Goal: Transaction & Acquisition: Obtain resource

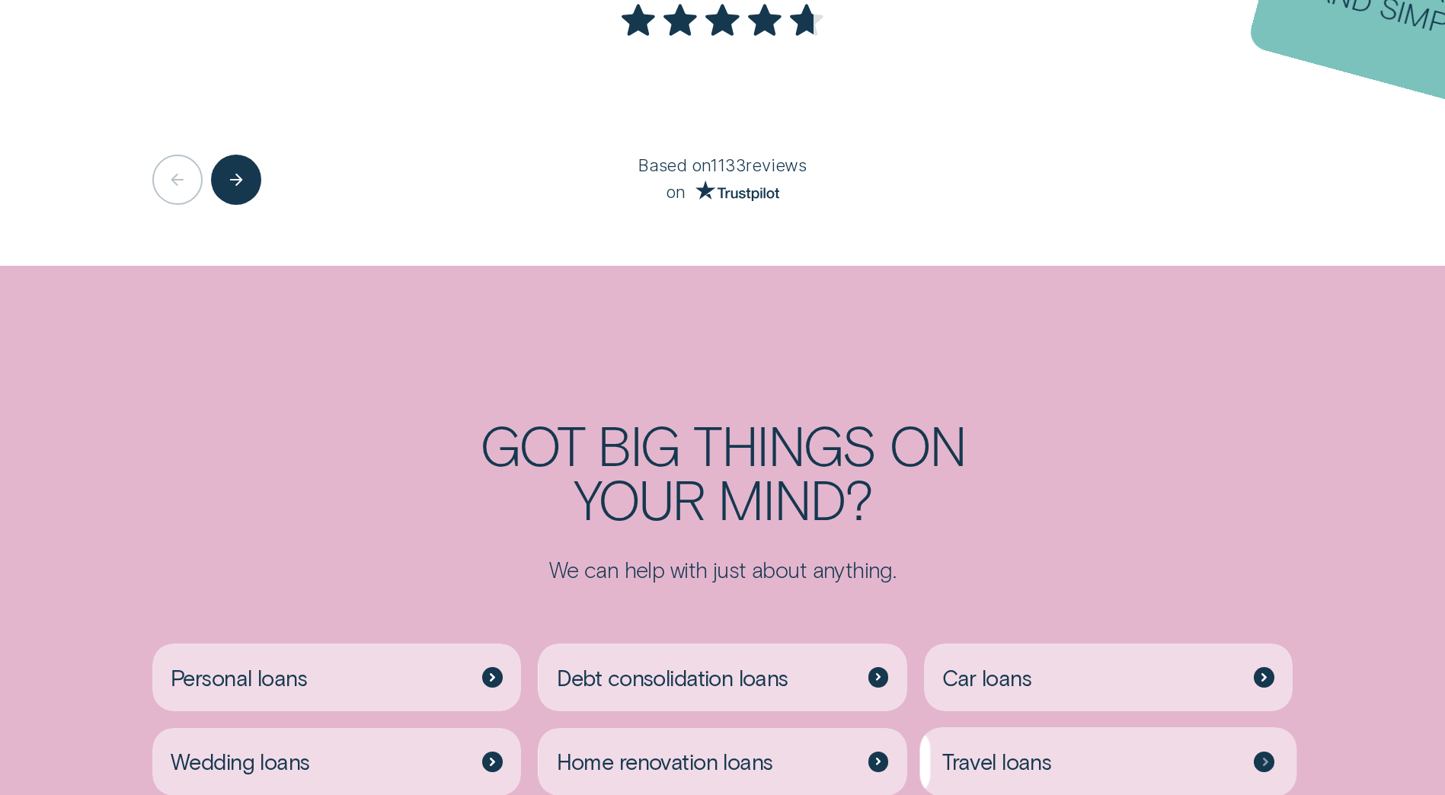
scroll to position [3855, 0]
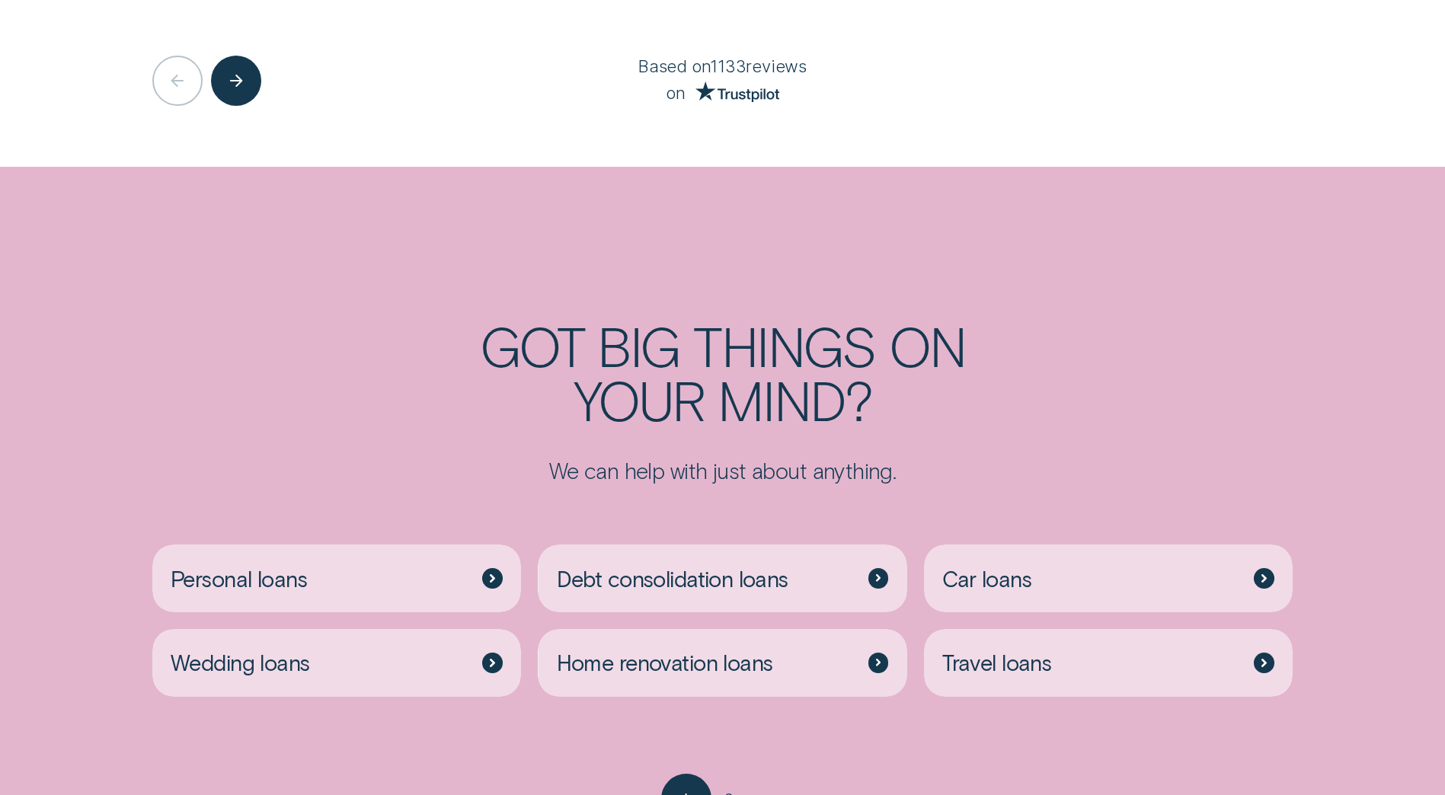
click at [1337, 656] on div "Personal loans Debt consolidation loans Car loans Wedding loans Home renovation…" at bounding box center [722, 629] width 1350 height 290
drag, startPoint x: 1337, startPoint y: 656, endPoint x: 1275, endPoint y: 693, distance: 72.4
click at [1275, 693] on div "Personal loans Debt consolidation loans Car loans Wedding loans Home renovation…" at bounding box center [722, 629] width 1350 height 290
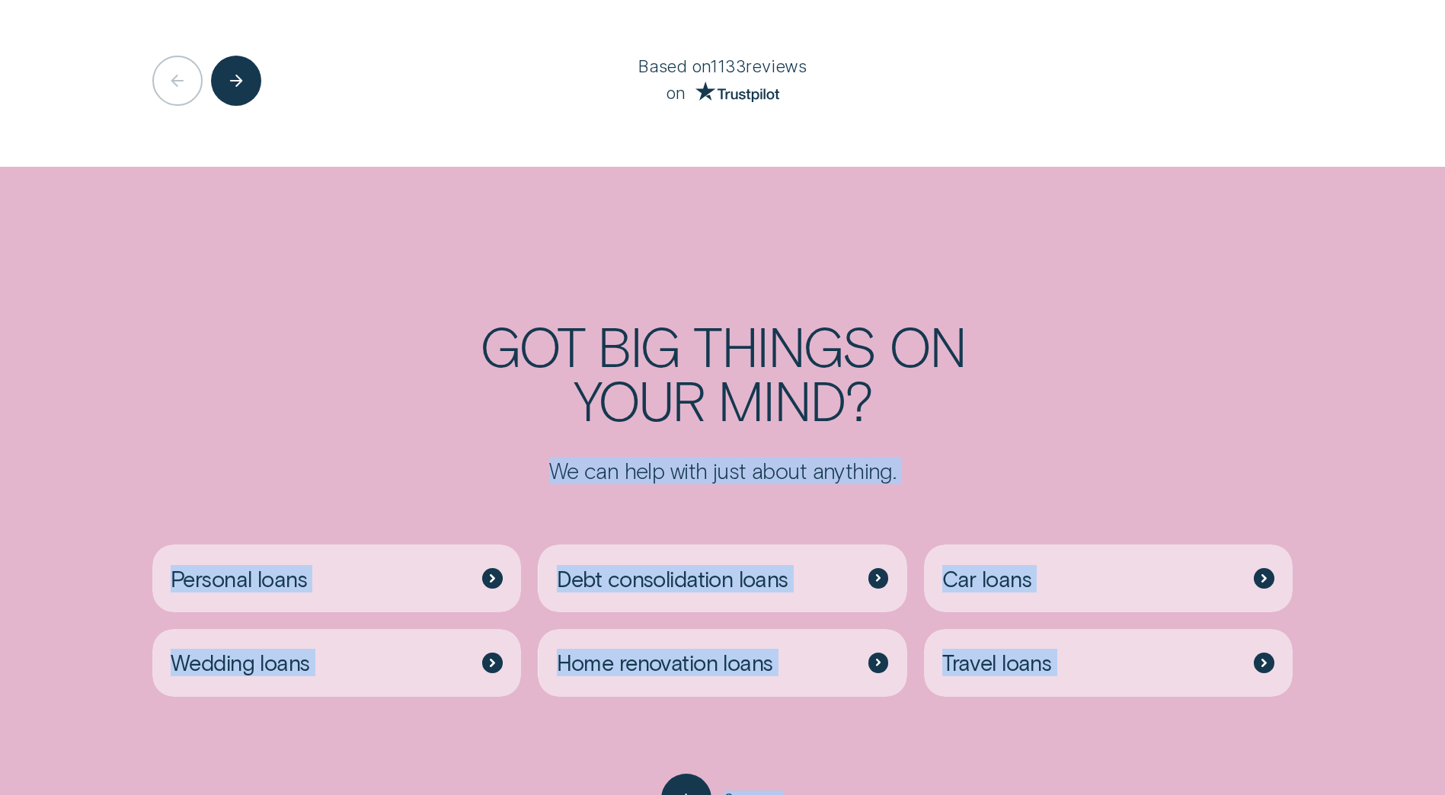
drag, startPoint x: 1437, startPoint y: 732, endPoint x: 182, endPoint y: 386, distance: 1301.8
click at [182, 386] on div "Got big things on your mind? We can help with just about anything. Personal loa…" at bounding box center [722, 571] width 1445 height 506
click at [1410, 727] on div "Got big things on your mind? We can help with just about anything. Personal loa…" at bounding box center [722, 571] width 1445 height 506
drag, startPoint x: 1389, startPoint y: 725, endPoint x: 229, endPoint y: 375, distance: 1211.4
click at [229, 375] on div "Got big things on your mind? We can help with just about anything. Personal loa…" at bounding box center [722, 571] width 1445 height 506
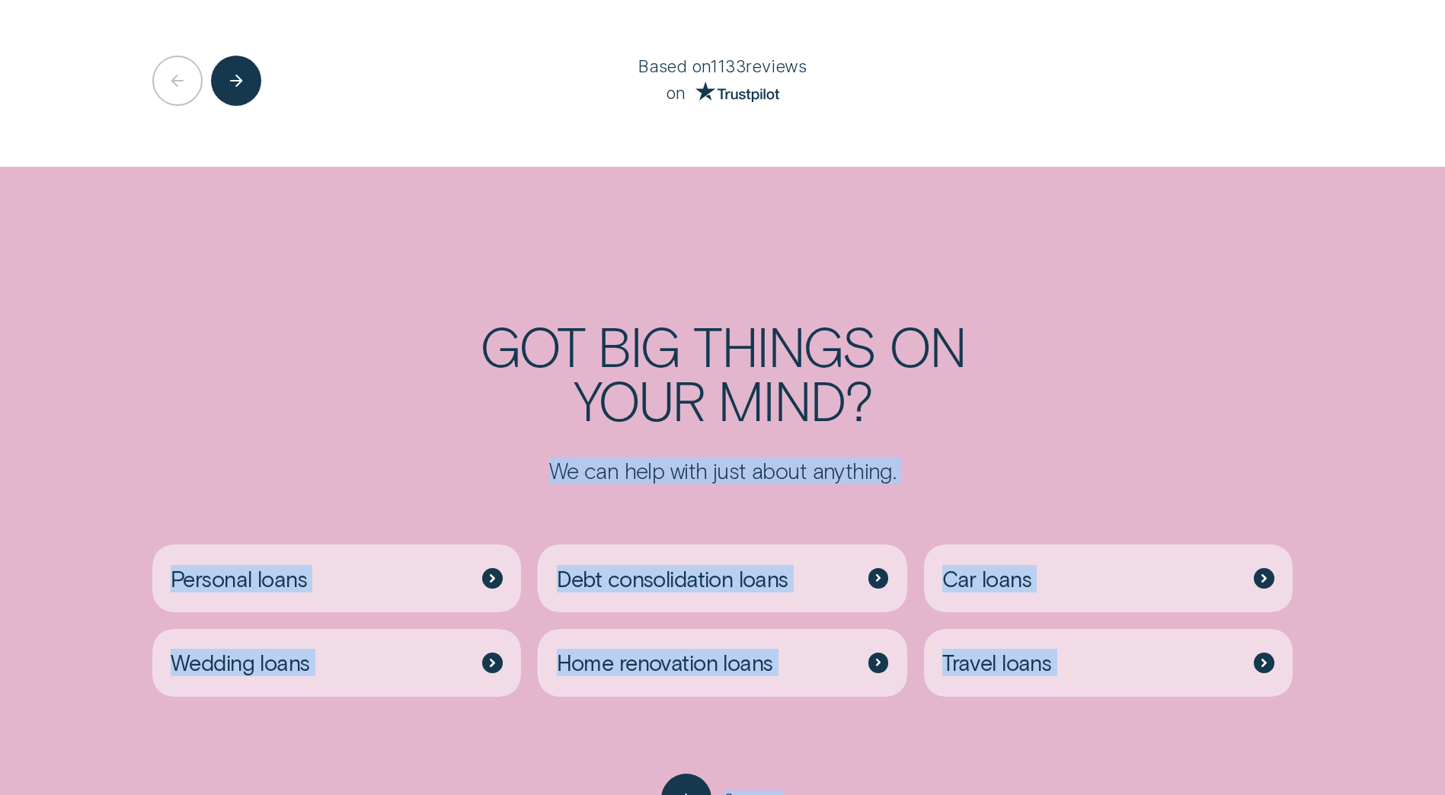
click at [229, 375] on div "Got big things on your mind? We can help with just about anything." at bounding box center [722, 400] width 1350 height 165
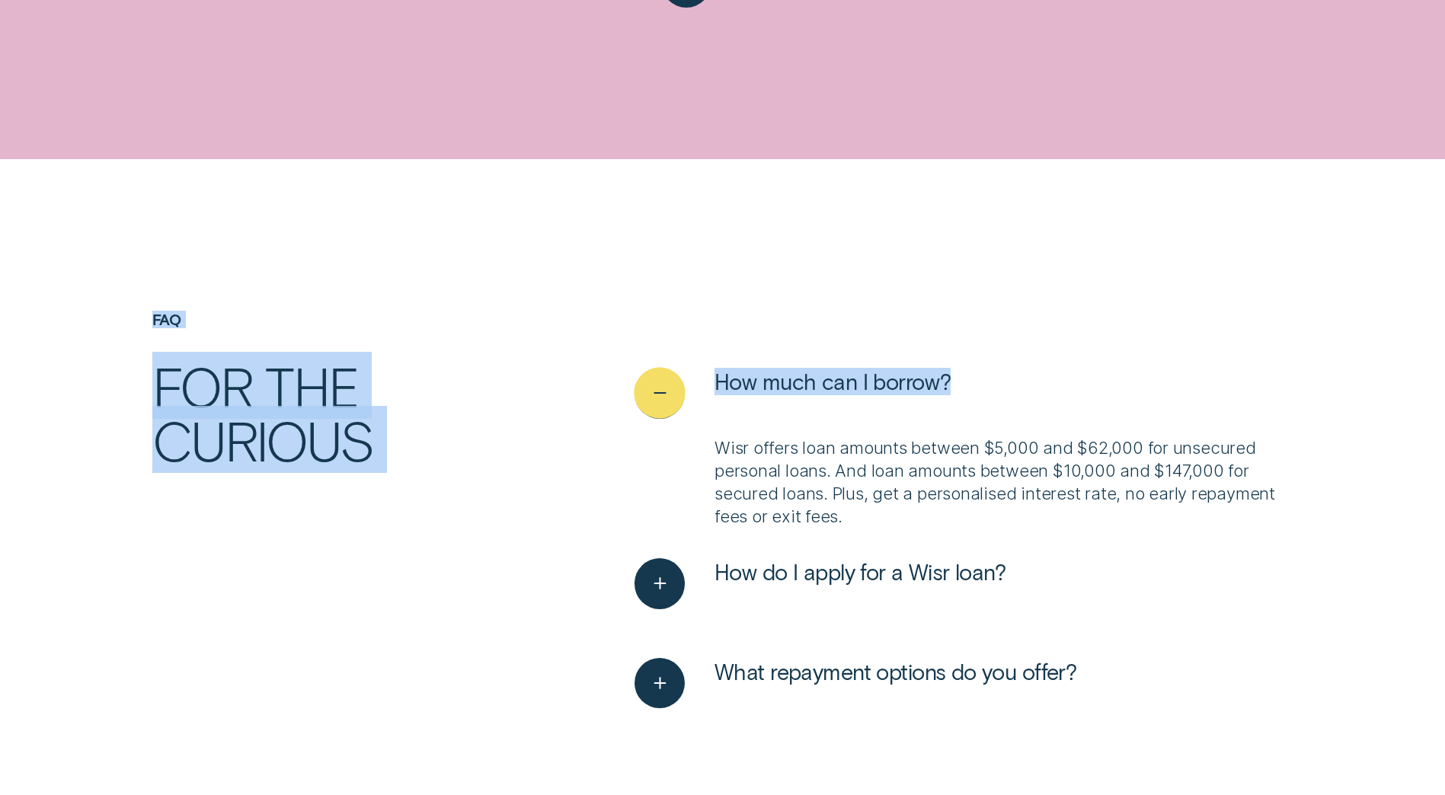
drag, startPoint x: 229, startPoint y: 375, endPoint x: 1078, endPoint y: 305, distance: 852.0
click at [1078, 305] on div "The Wisr Difference Not your average lender Personalised rates Your rate is tai…" at bounding box center [722, 39] width 1445 height 5940
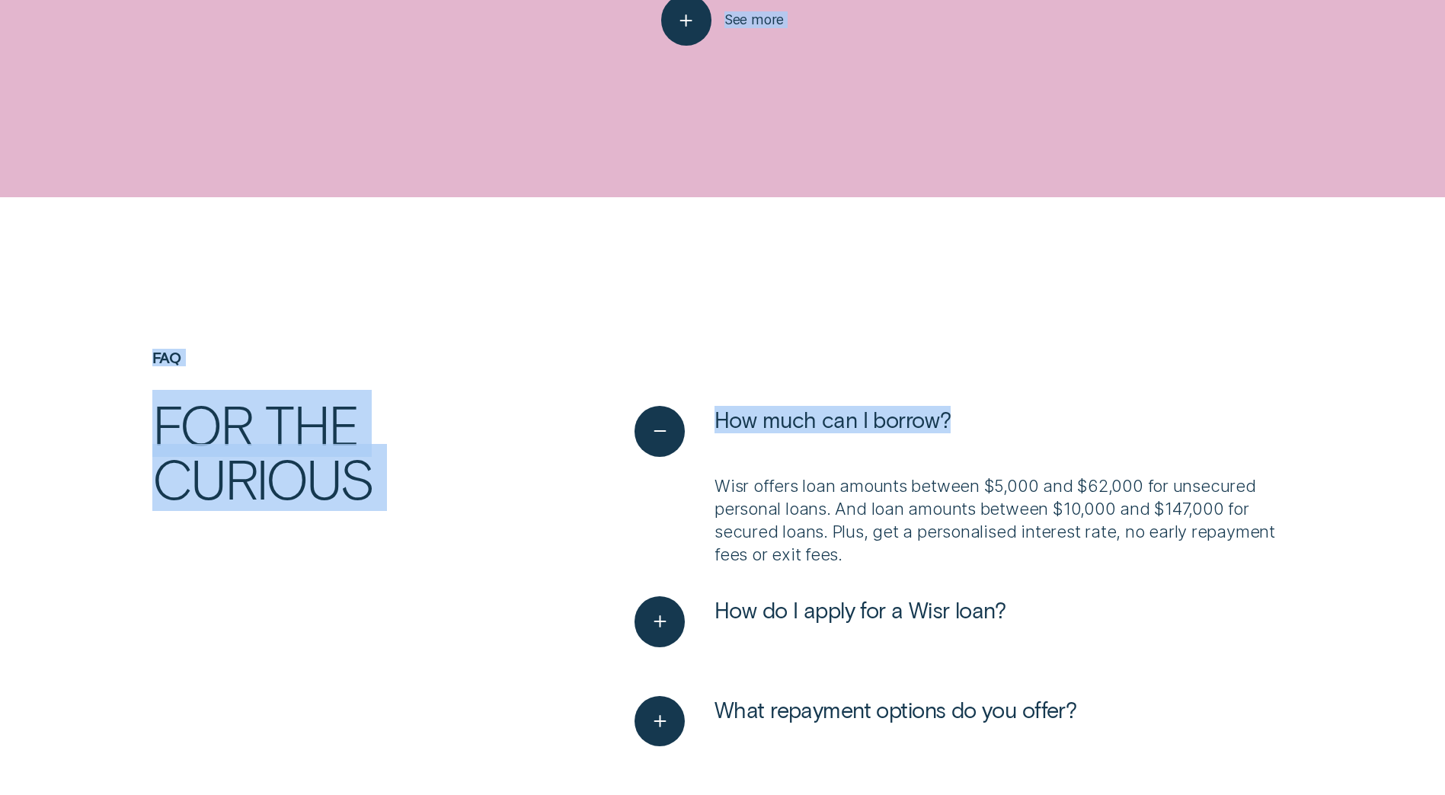
scroll to position [4596, 0]
